Goal: Transaction & Acquisition: Purchase product/service

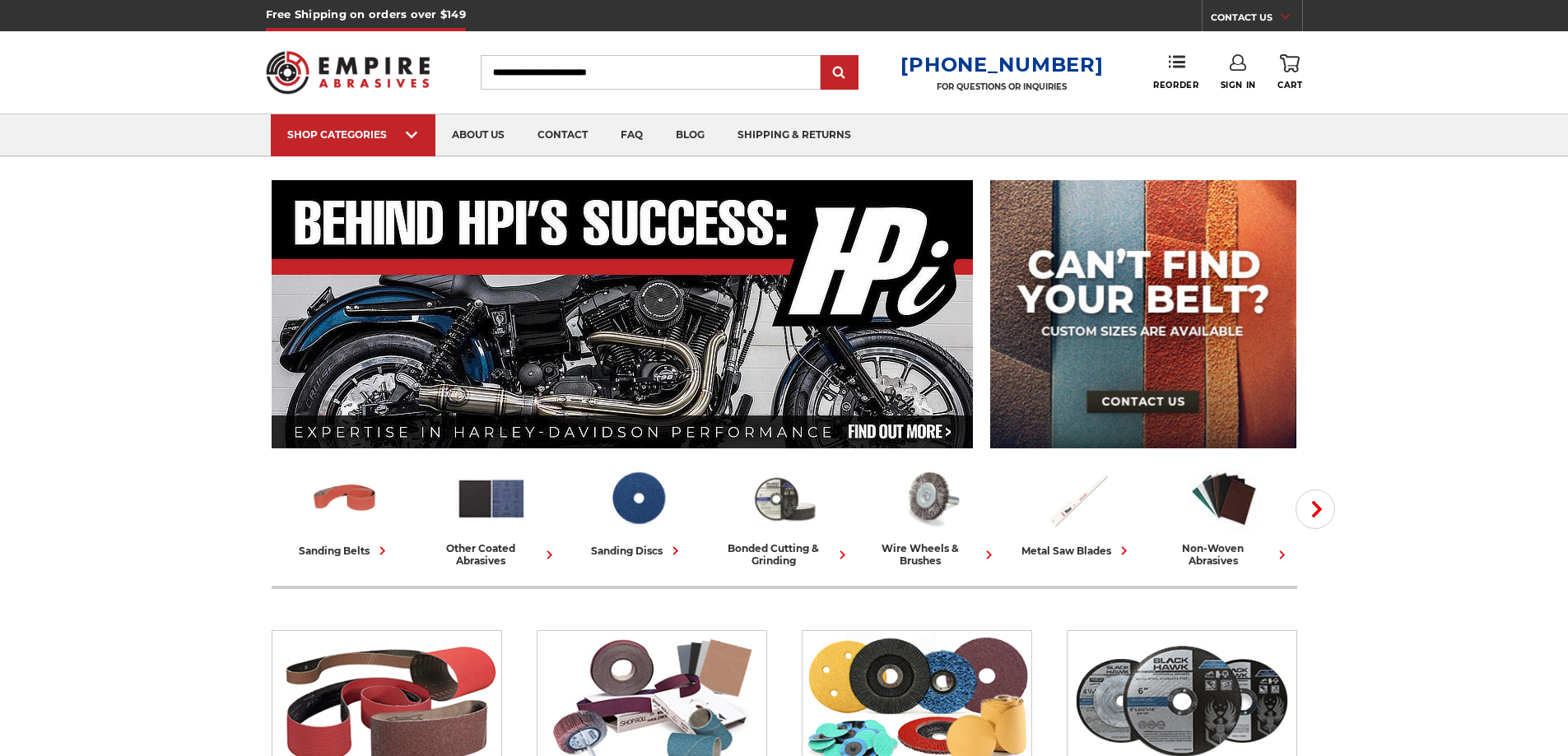
click at [589, 62] on input "Search" at bounding box center [650, 72] width 339 height 35
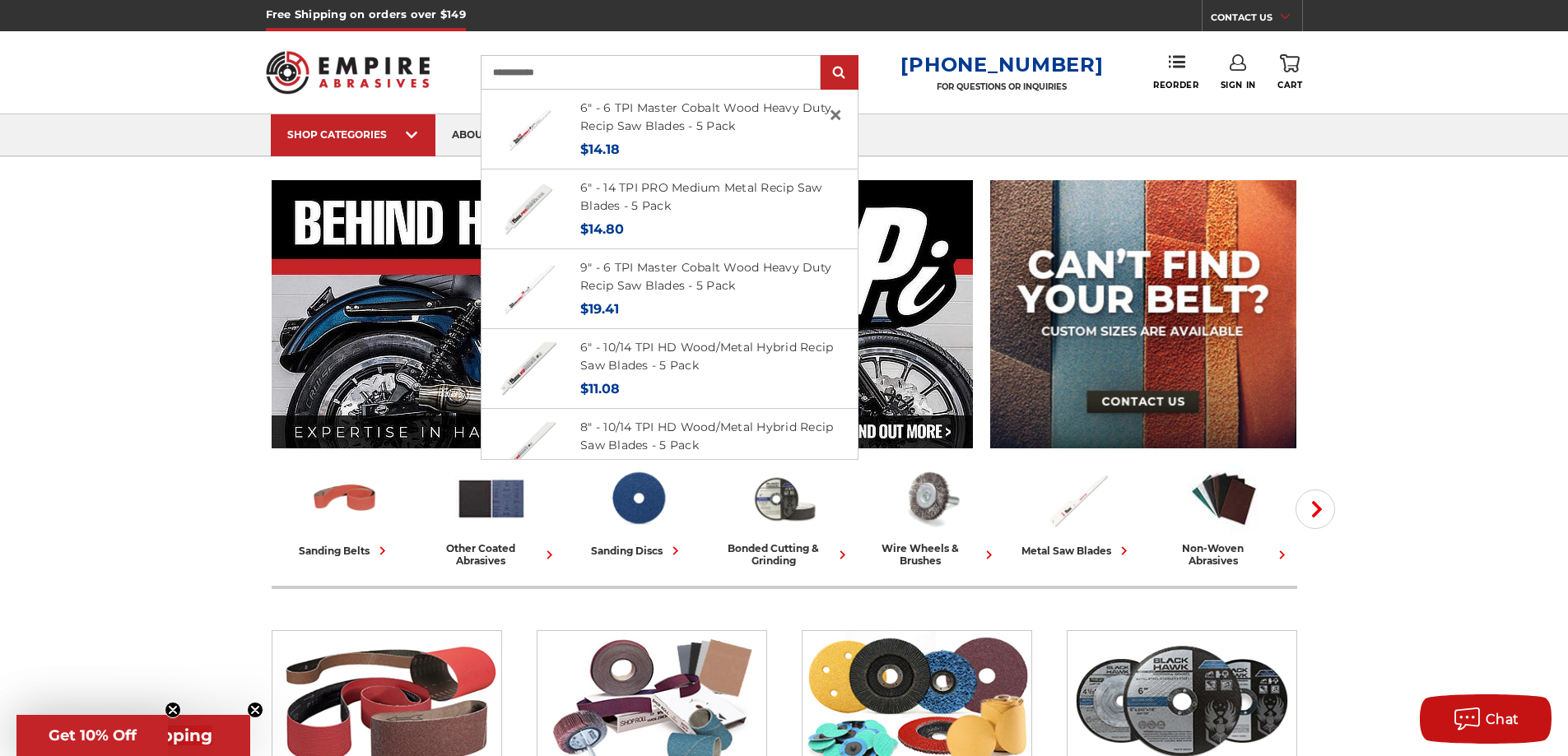
type input "**********"
click at [823, 56] on input "submit" at bounding box center [839, 73] width 33 height 33
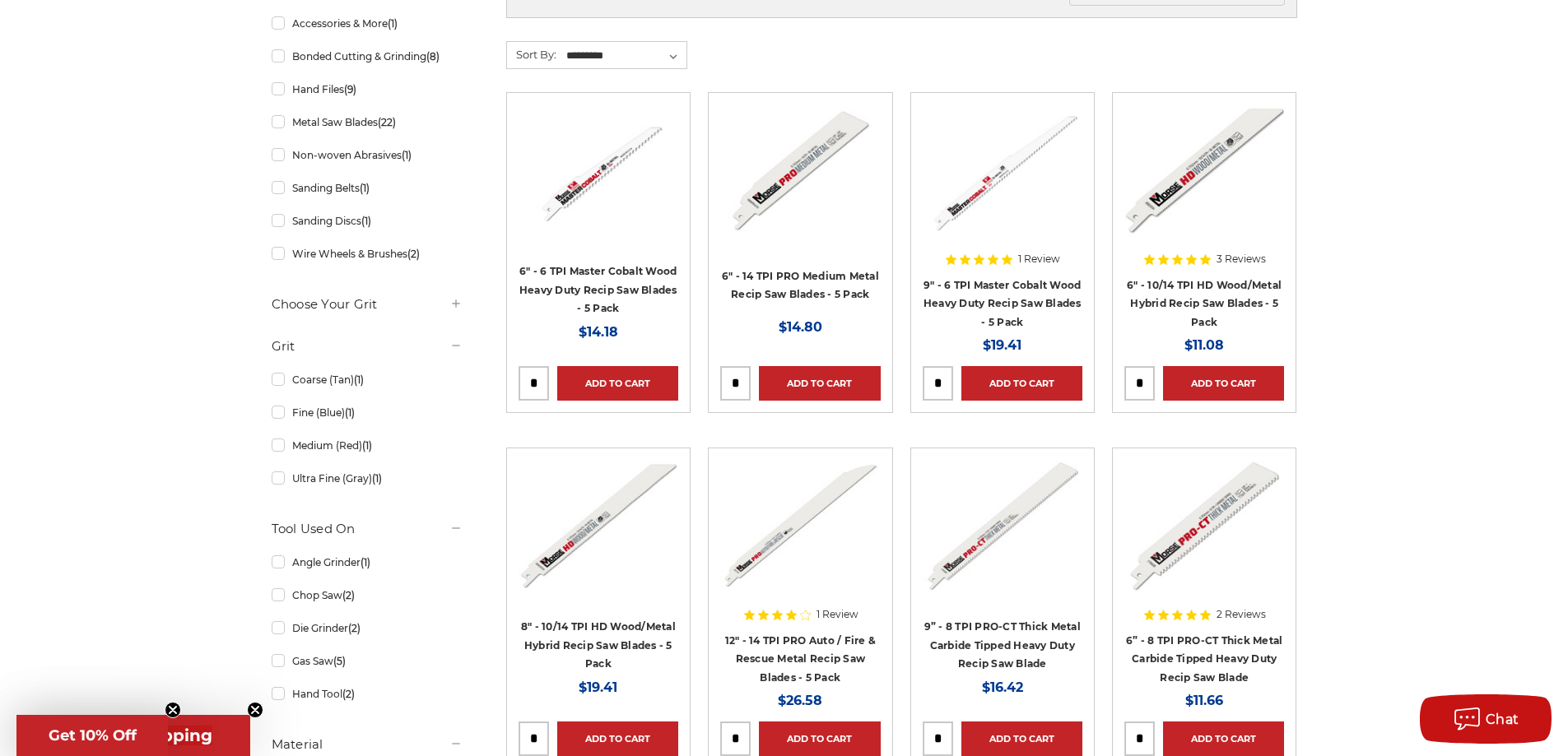
scroll to position [658, 0]
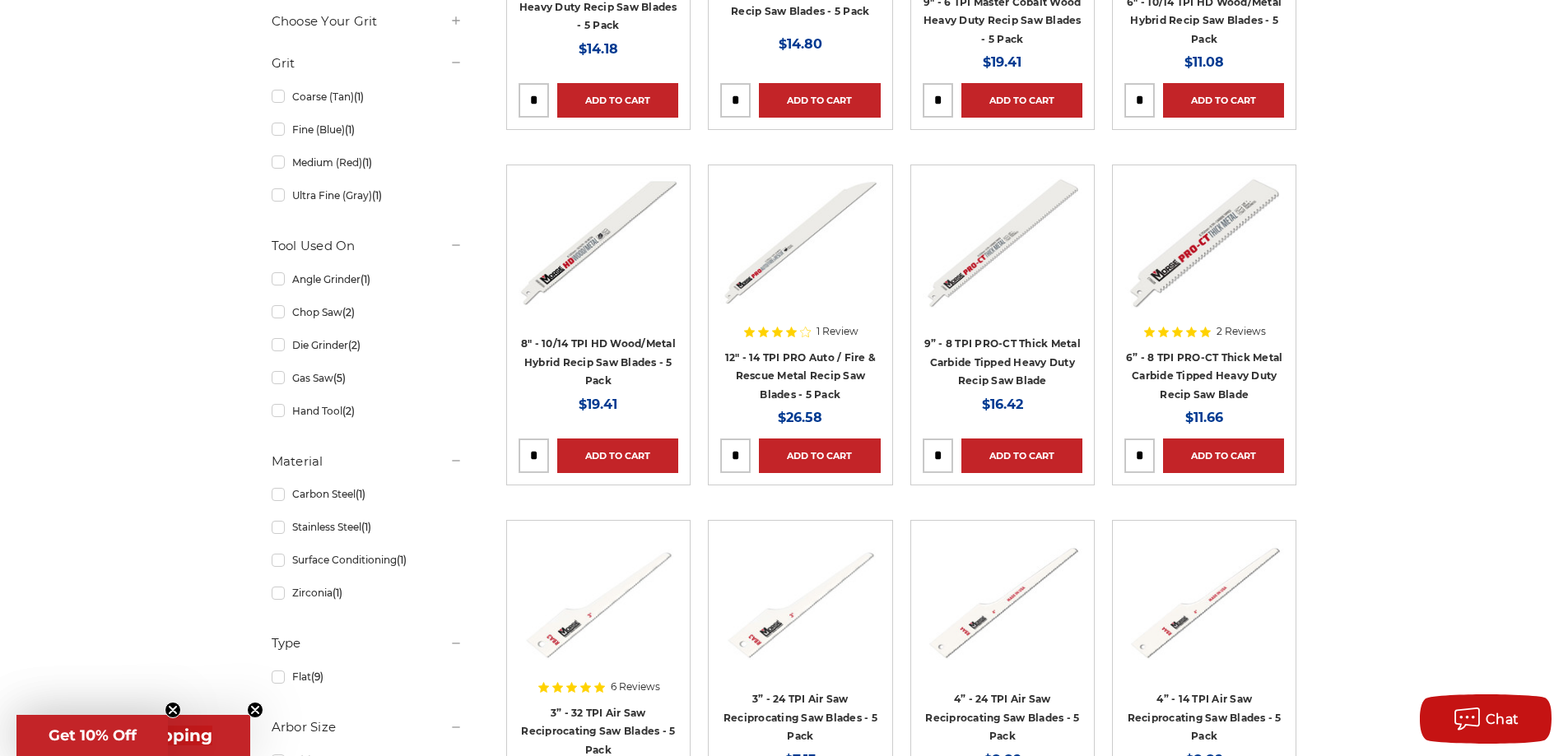
click at [1522, 294] on div "home search 83 results for 'recip blades' Products (44) News & Information (39)…" at bounding box center [784, 292] width 1568 height 1541
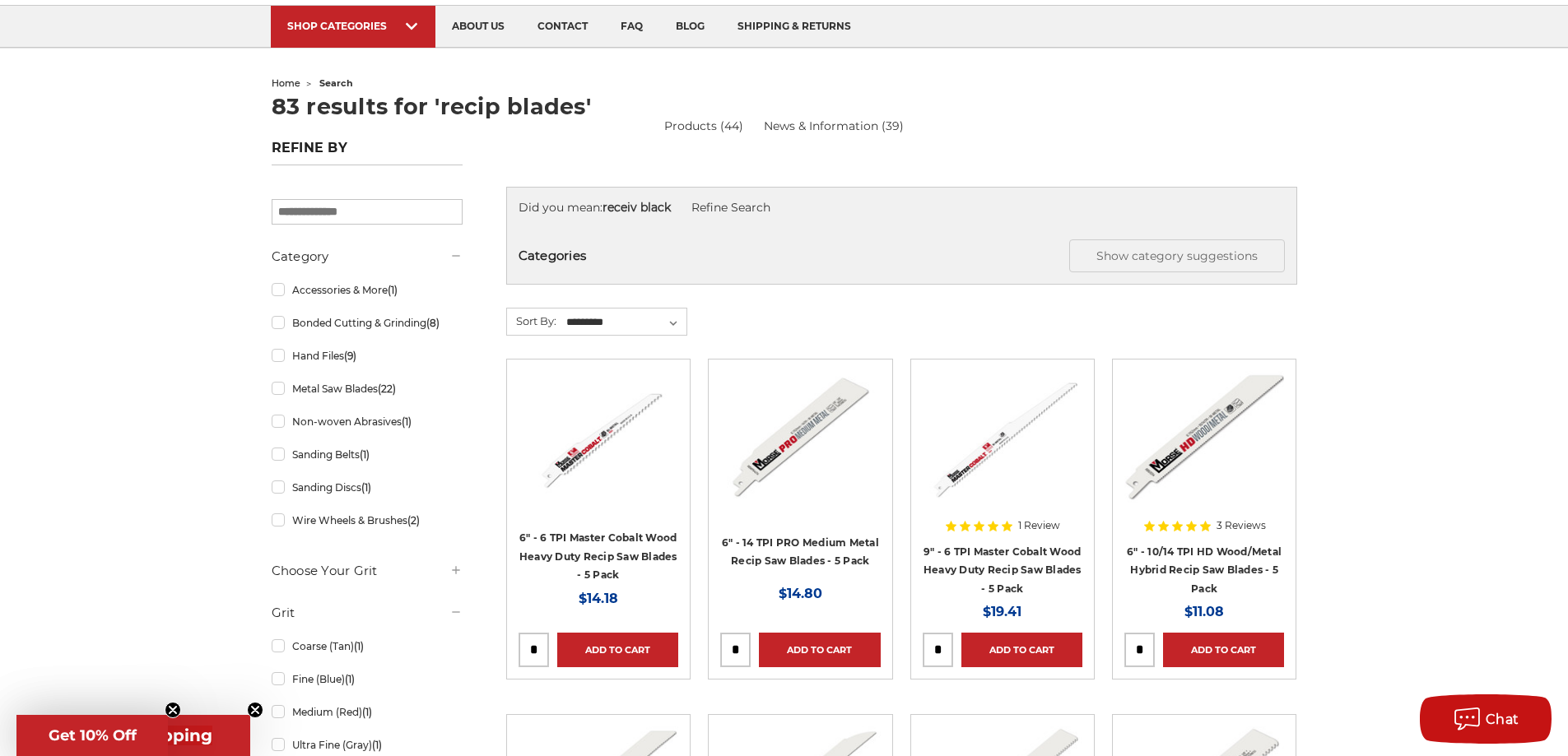
scroll to position [0, 0]
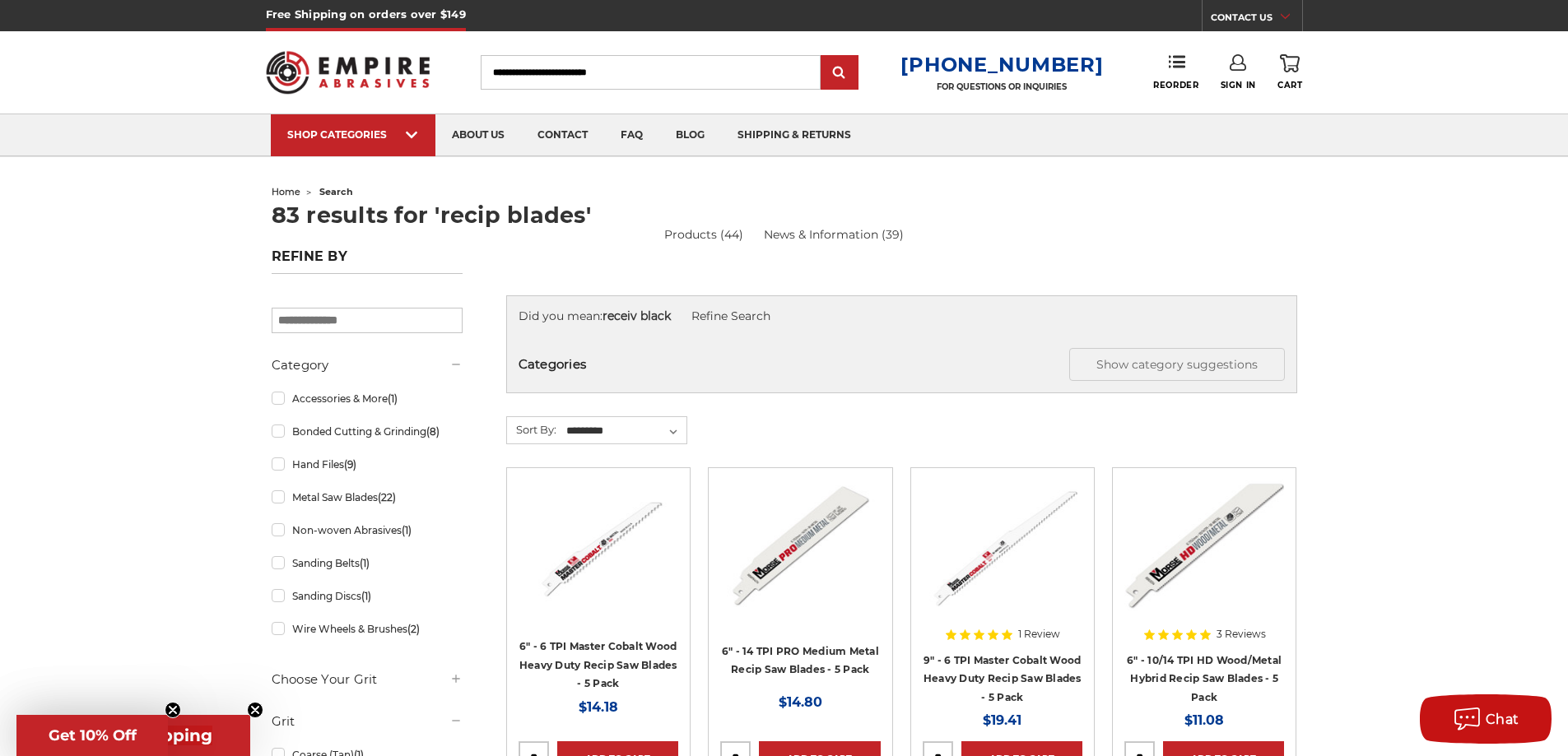
click at [643, 66] on input "Search" at bounding box center [650, 72] width 339 height 35
type input "**********"
click at [823, 56] on input "submit" at bounding box center [839, 73] width 33 height 33
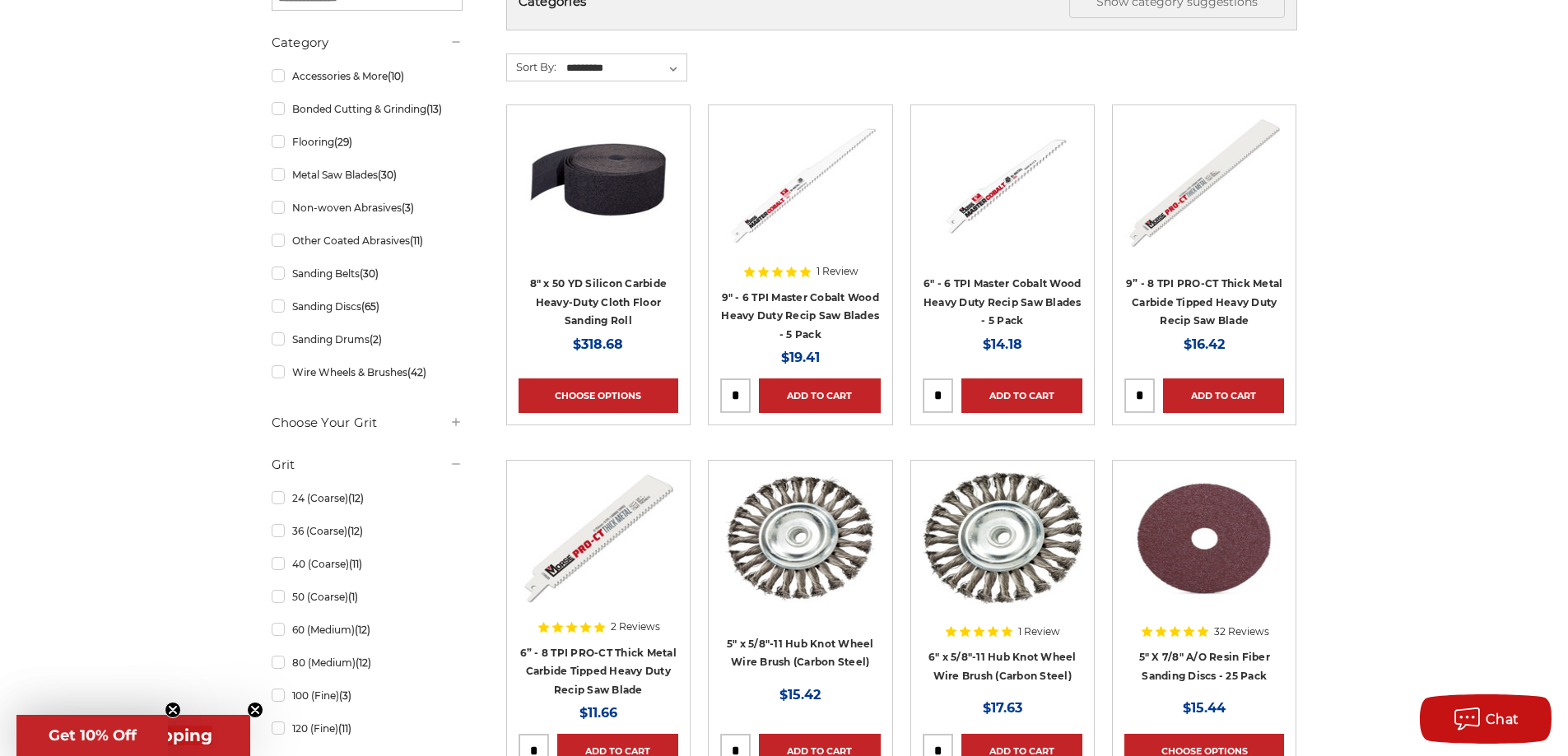
scroll to position [329, 0]
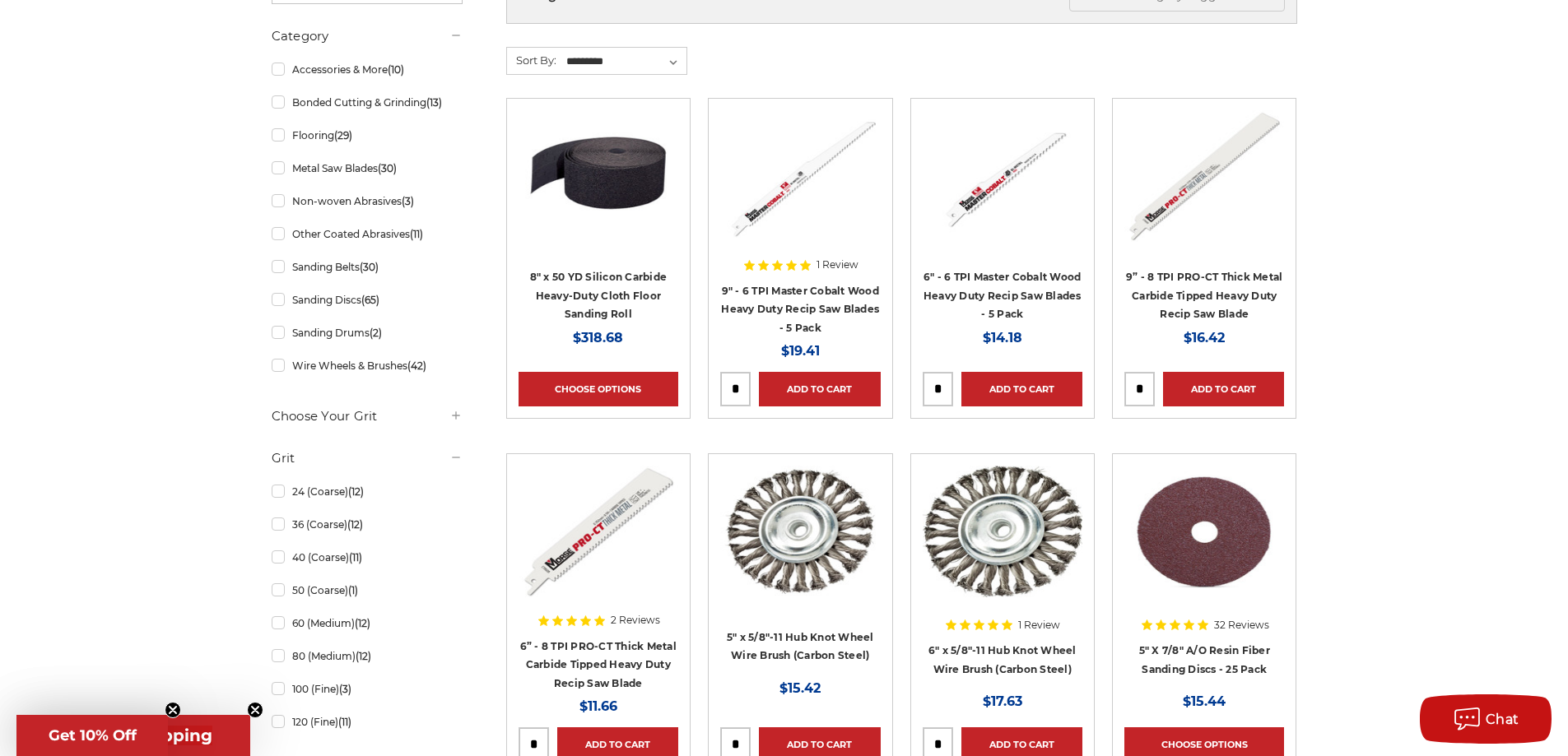
click at [563, 650] on div at bounding box center [598, 571] width 159 height 211
